Goal: Information Seeking & Learning: Learn about a topic

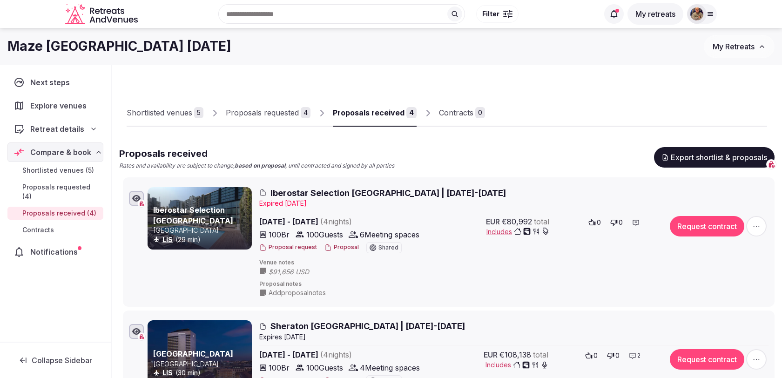
scroll to position [17, 0]
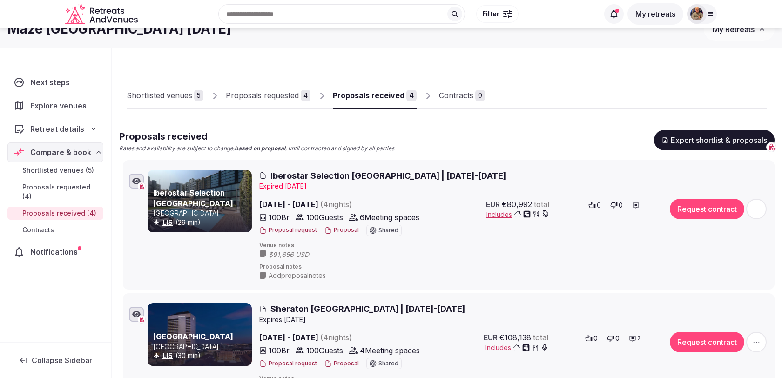
click at [49, 126] on span "Retreat details" at bounding box center [57, 128] width 54 height 11
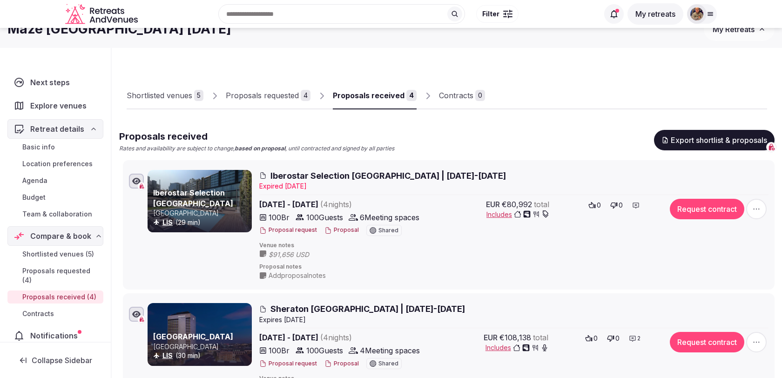
click at [46, 148] on span "Basic info" at bounding box center [38, 146] width 33 height 9
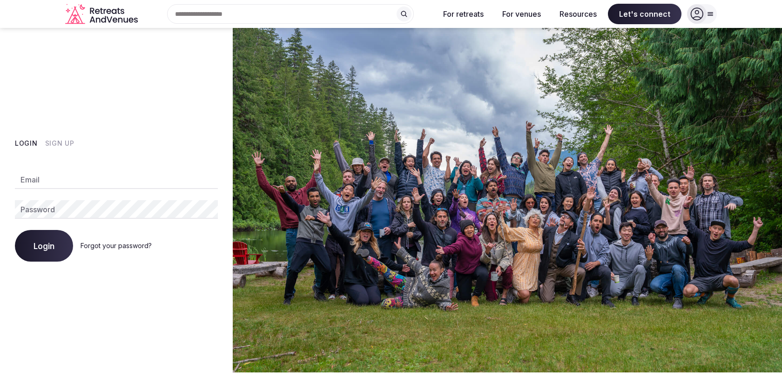
type input "**********"
click at [51, 243] on span "Login" at bounding box center [44, 245] width 21 height 9
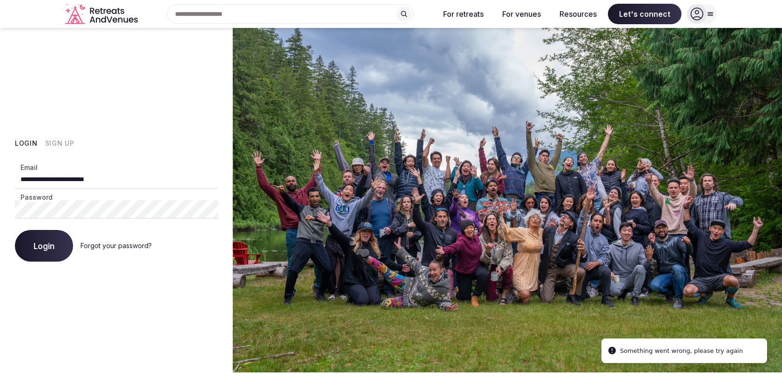
click at [51, 243] on span "Login" at bounding box center [44, 245] width 21 height 9
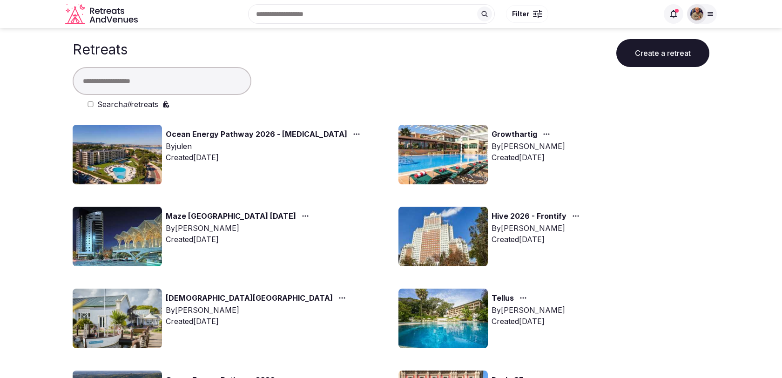
click at [257, 216] on link "Maze [GEOGRAPHIC_DATA] [DATE]" at bounding box center [231, 216] width 130 height 12
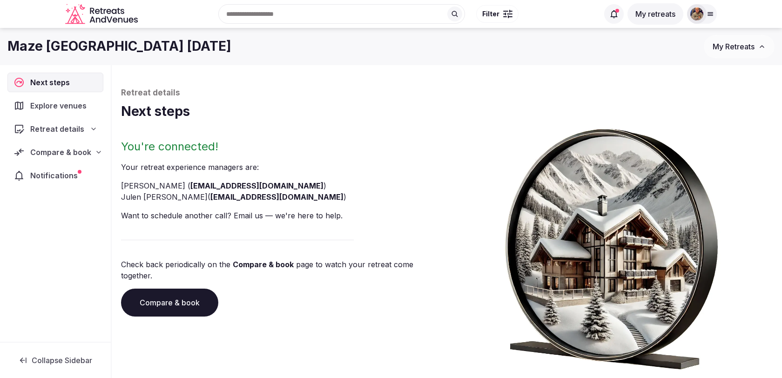
click at [82, 132] on div "Retreat details" at bounding box center [56, 128] width 84 height 11
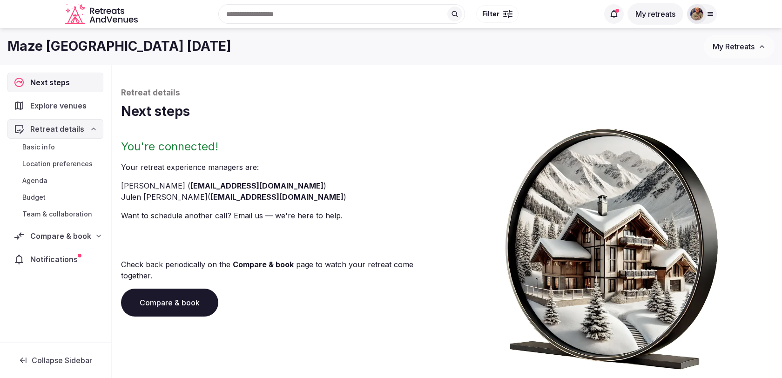
click at [47, 151] on link "Basic info" at bounding box center [55, 147] width 96 height 13
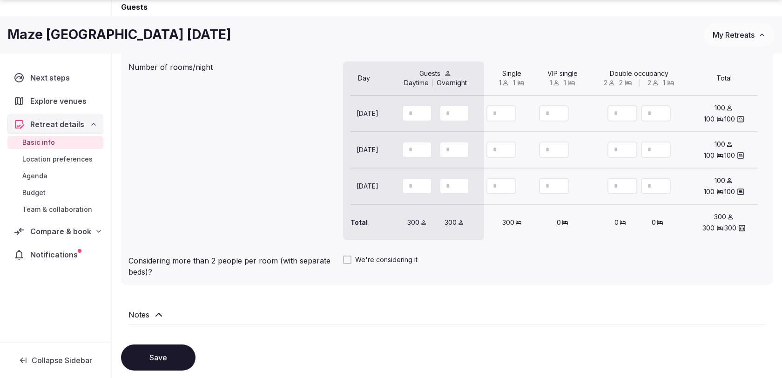
scroll to position [893, 0]
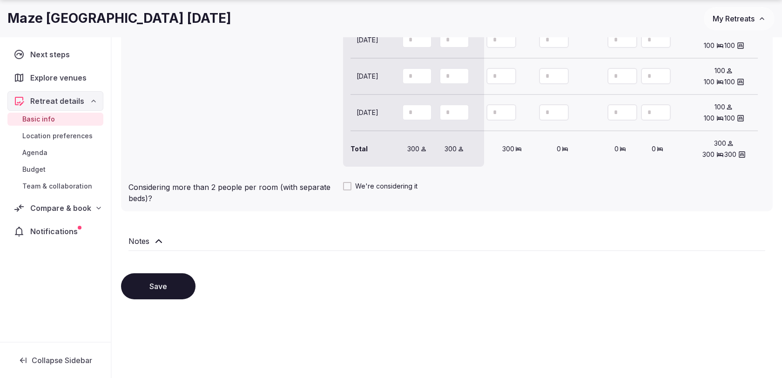
click at [48, 136] on span "Location preferences" at bounding box center [57, 135] width 70 height 9
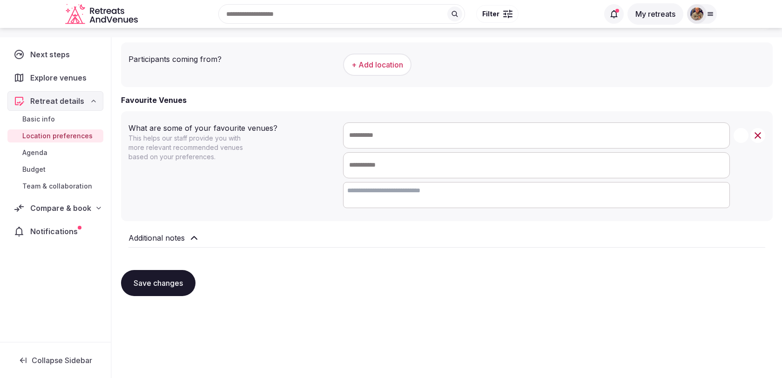
click at [81, 186] on span "Team & collaboration" at bounding box center [57, 186] width 70 height 9
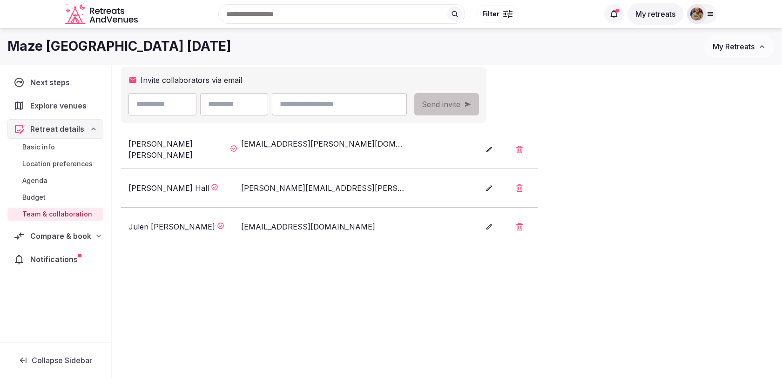
scroll to position [141, 0]
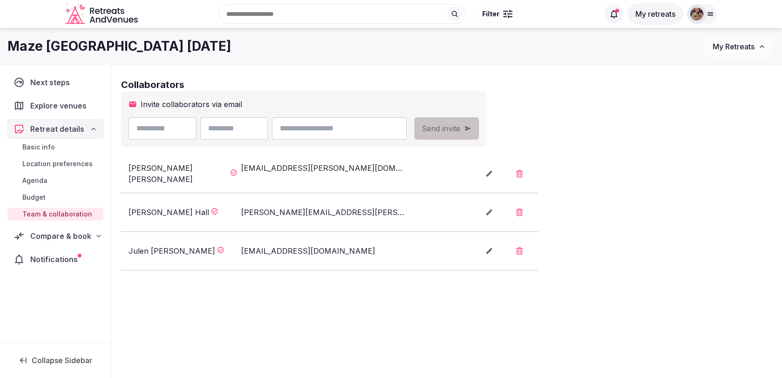
click at [62, 166] on span "Location preferences" at bounding box center [57, 163] width 70 height 9
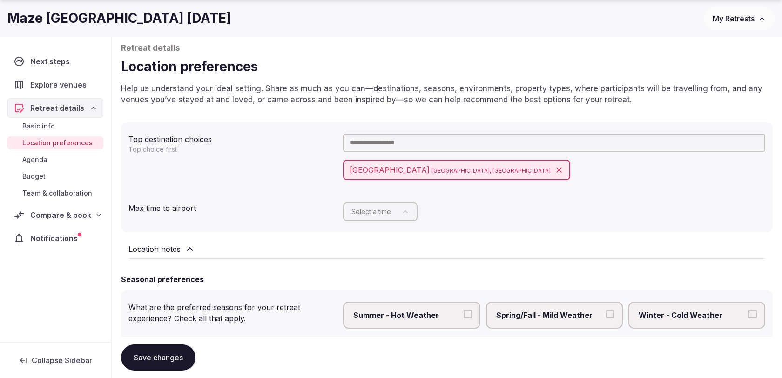
scroll to position [50, 0]
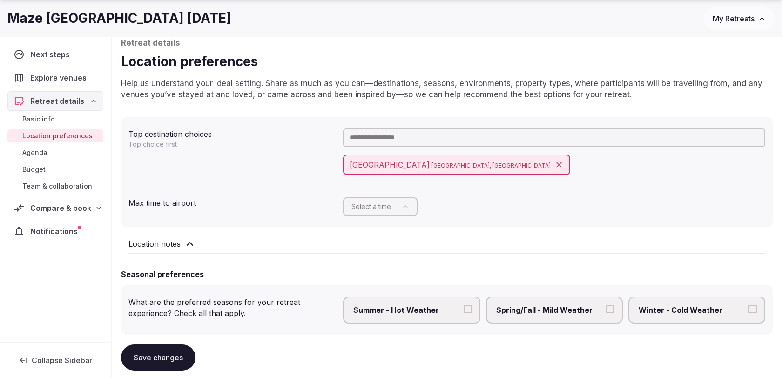
click at [189, 245] on icon at bounding box center [189, 243] width 11 height 11
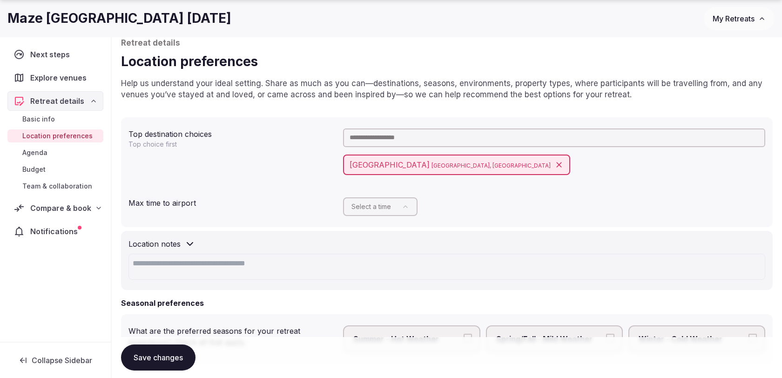
click at [189, 241] on icon at bounding box center [189, 243] width 11 height 11
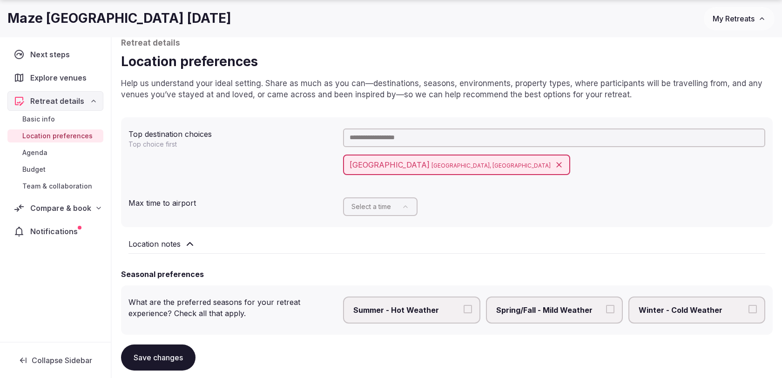
click at [34, 150] on span "Agenda" at bounding box center [34, 152] width 25 height 9
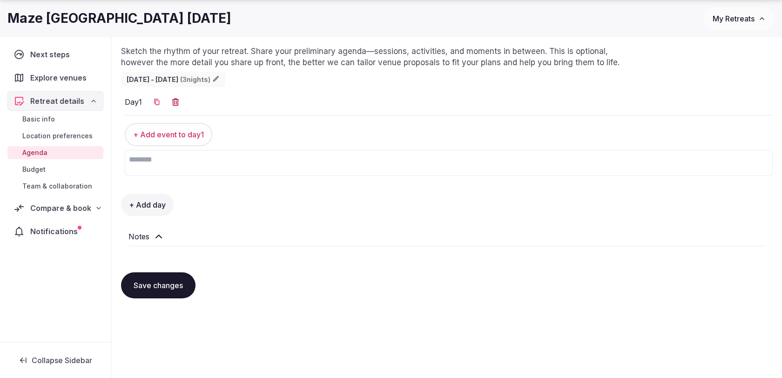
scroll to position [84, 0]
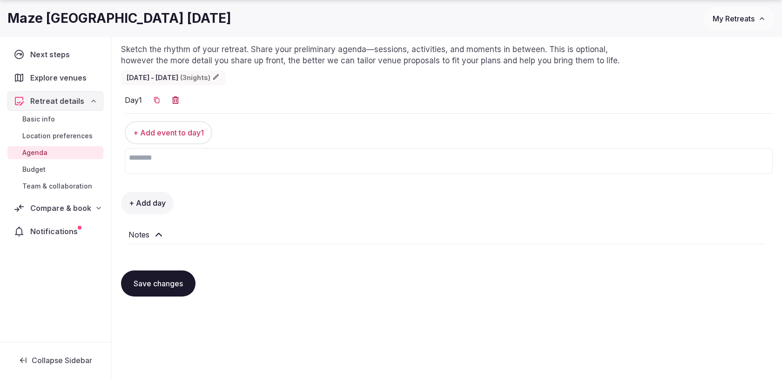
click at [51, 166] on link "Budget" at bounding box center [55, 169] width 96 height 13
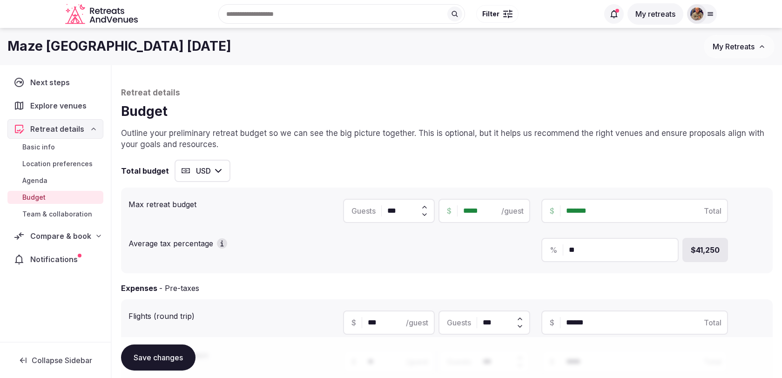
click at [48, 148] on span "Basic info" at bounding box center [38, 146] width 33 height 9
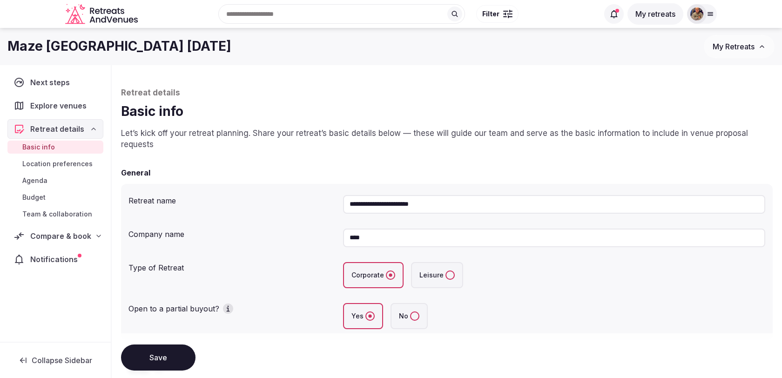
click at [45, 178] on span "Agenda" at bounding box center [34, 180] width 25 height 9
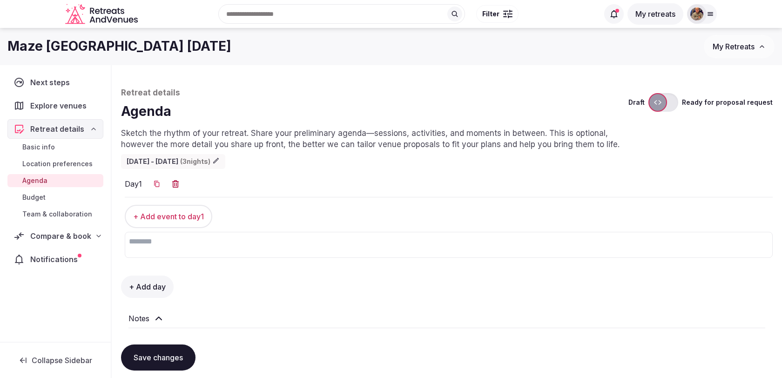
click at [84, 155] on div "Basic info Location preferences Agenda Budget Team & collaboration" at bounding box center [55, 181] width 96 height 84
click at [83, 161] on span "Location preferences" at bounding box center [57, 163] width 70 height 9
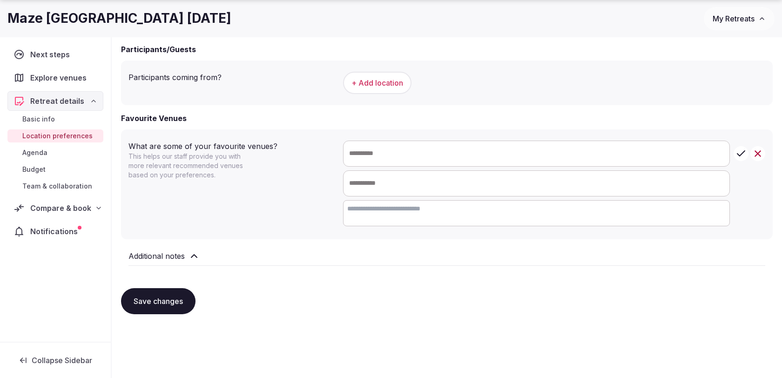
scroll to position [511, 0]
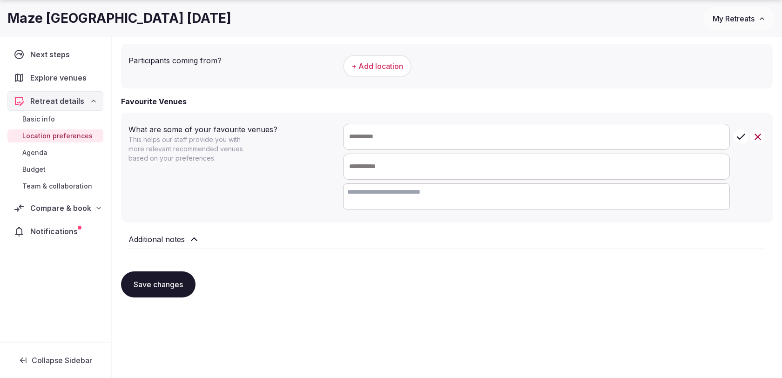
click at [47, 168] on link "Budget" at bounding box center [55, 169] width 96 height 13
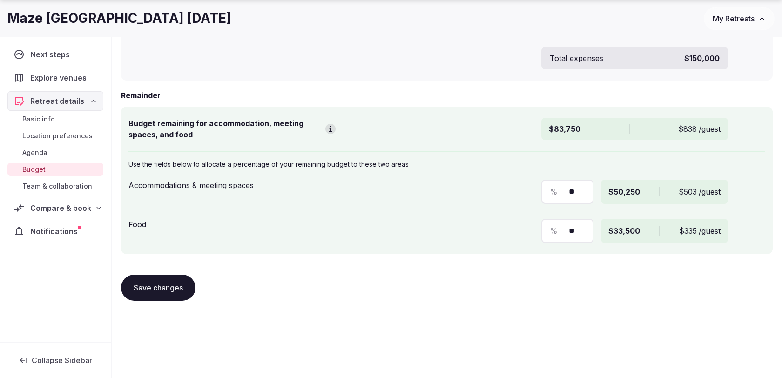
scroll to position [490, 0]
click at [72, 136] on span "Location preferences" at bounding box center [57, 135] width 70 height 9
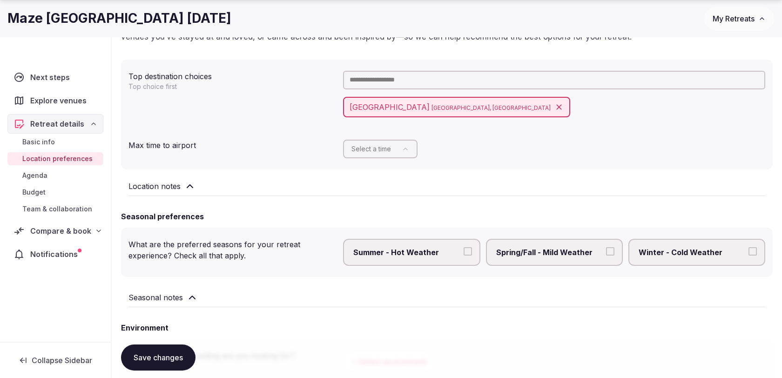
scroll to position [511, 0]
